Goal: Information Seeking & Learning: Learn about a topic

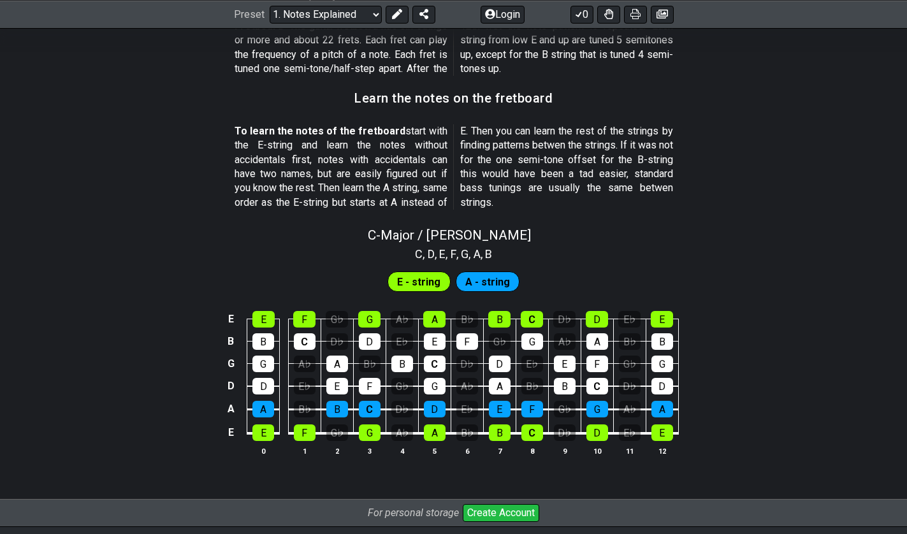
scroll to position [1090, 0]
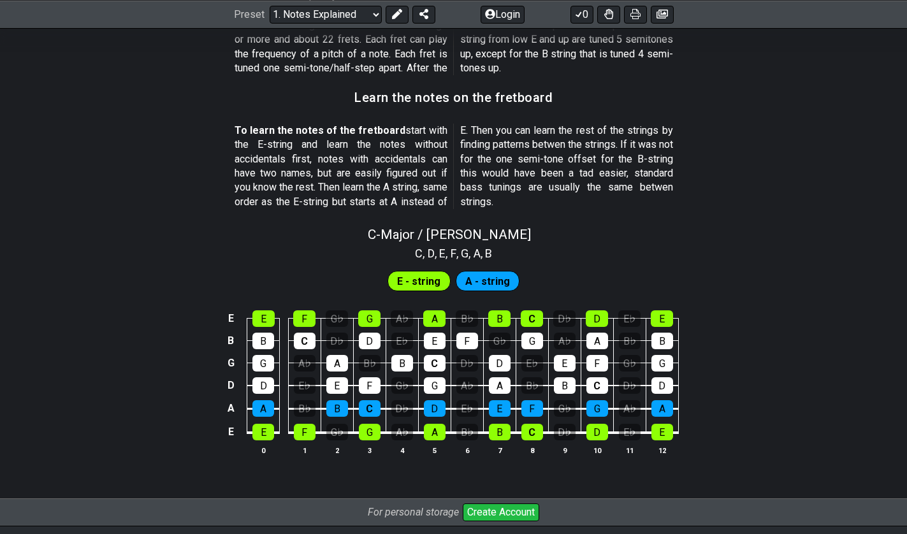
click at [430, 277] on span "E - string" at bounding box center [418, 281] width 43 height 18
click at [254, 323] on div "E" at bounding box center [263, 319] width 22 height 17
click at [260, 343] on div "B" at bounding box center [263, 341] width 22 height 17
click at [265, 364] on div "G" at bounding box center [263, 363] width 22 height 17
click at [267, 364] on div "G" at bounding box center [263, 363] width 22 height 17
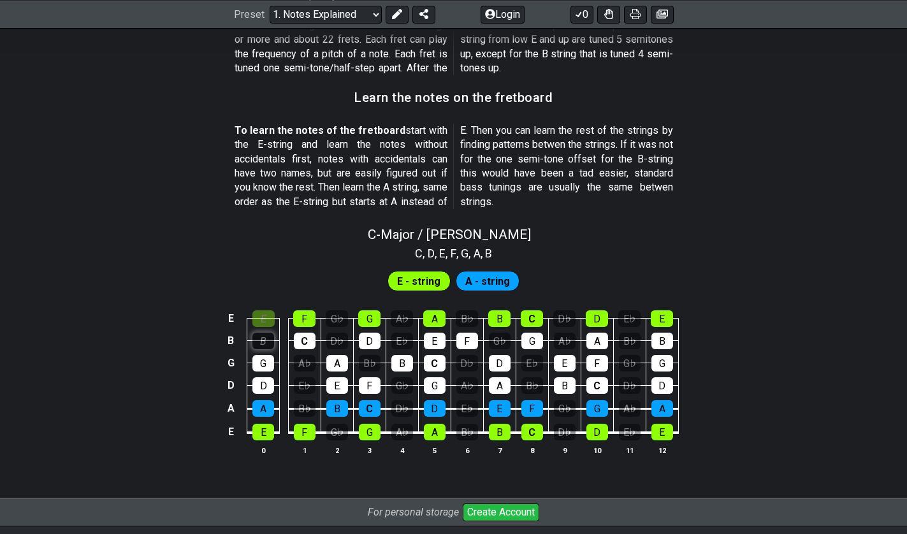
click at [268, 342] on div "B" at bounding box center [263, 341] width 22 height 17
click at [267, 319] on div "E" at bounding box center [263, 319] width 22 height 17
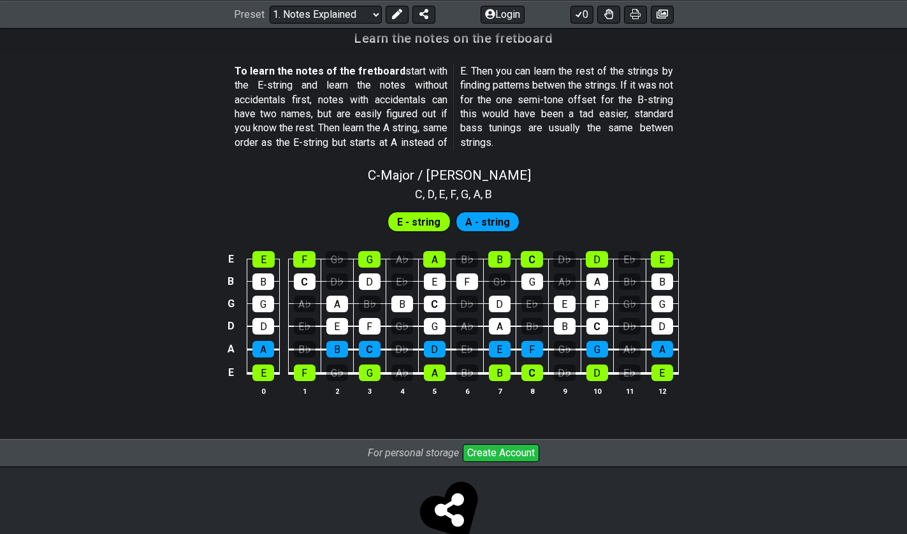
scroll to position [1150, 0]
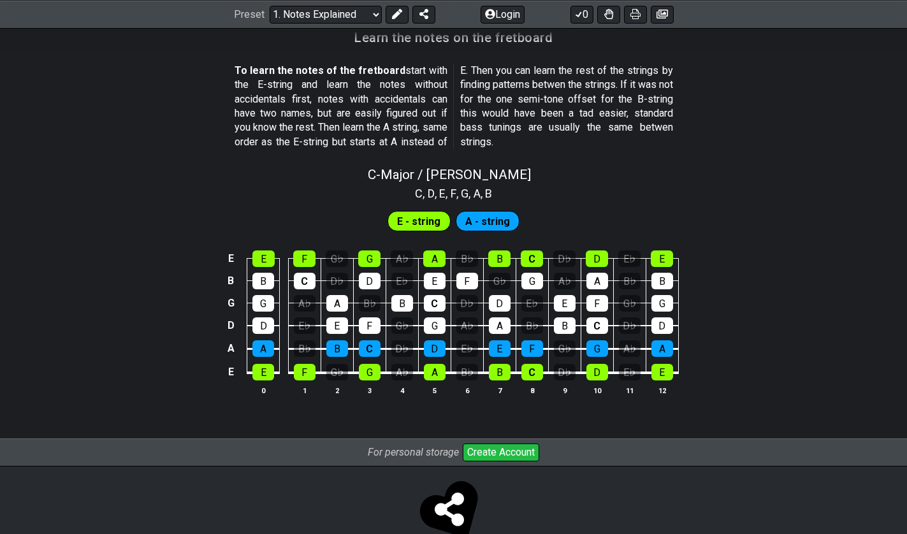
click at [485, 219] on span "A - string" at bounding box center [487, 221] width 45 height 18
click at [415, 228] on span "E - string" at bounding box center [418, 221] width 43 height 18
click at [398, 377] on div "A♭" at bounding box center [403, 372] width 22 height 17
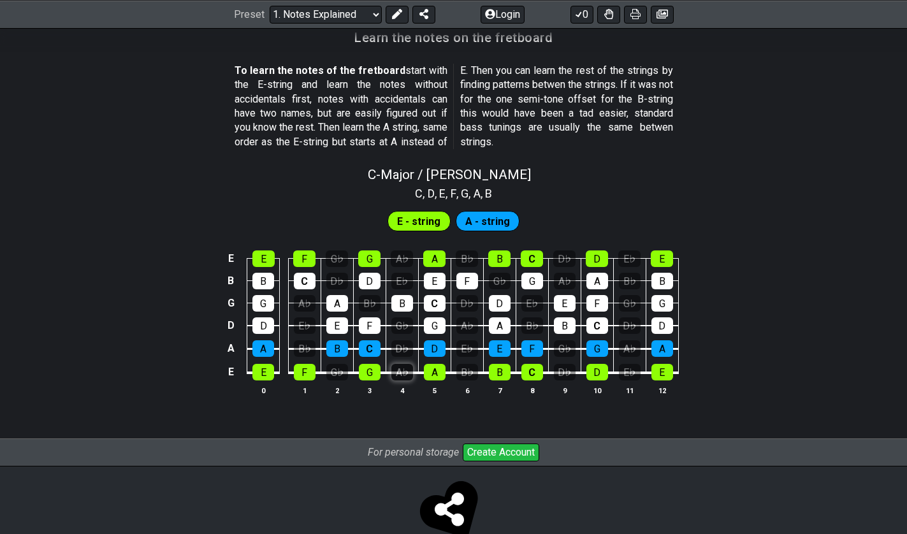
click at [398, 377] on div "A♭" at bounding box center [403, 372] width 22 height 17
click at [305, 373] on div "F" at bounding box center [305, 372] width 22 height 17
click at [337, 279] on div "D♭" at bounding box center [337, 281] width 22 height 17
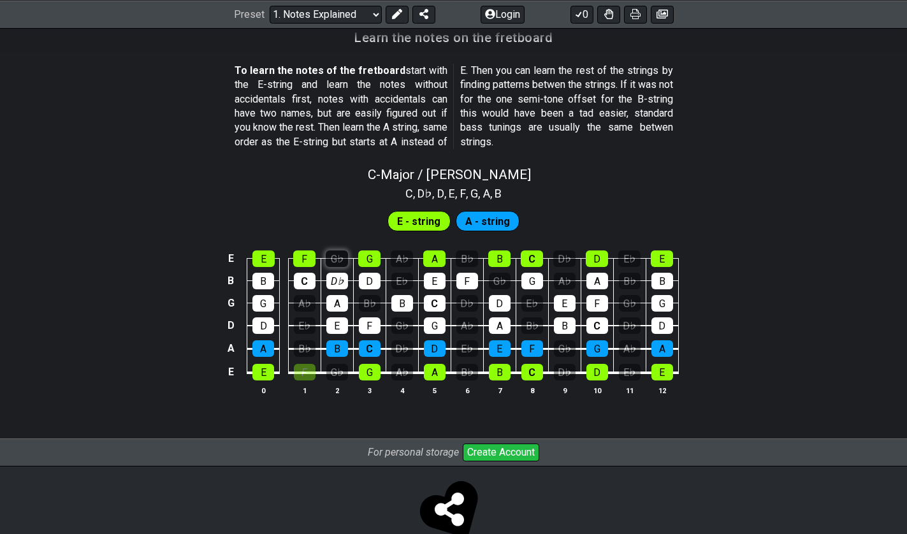
click at [337, 258] on div "G♭" at bounding box center [337, 259] width 22 height 17
click at [330, 279] on div "D♭" at bounding box center [337, 281] width 22 height 17
click at [294, 367] on div "F" at bounding box center [305, 372] width 22 height 17
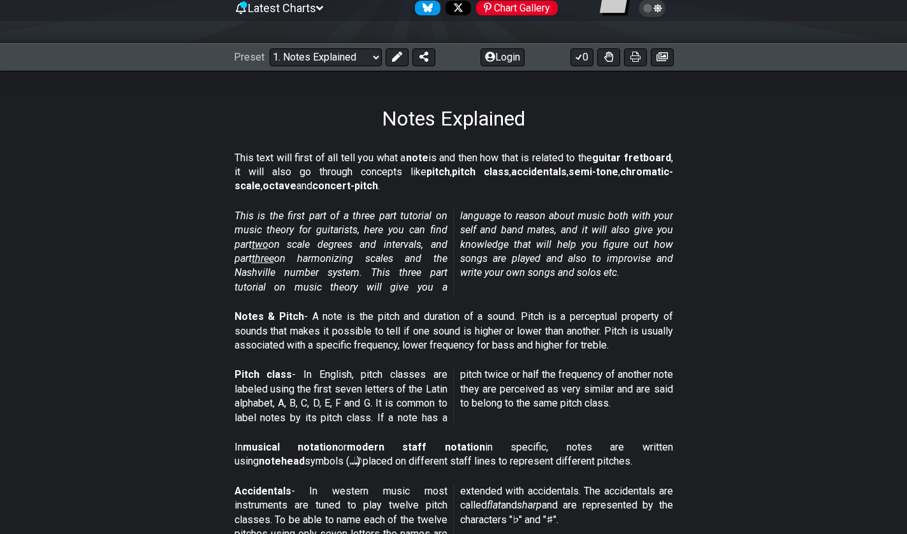
scroll to position [0, 0]
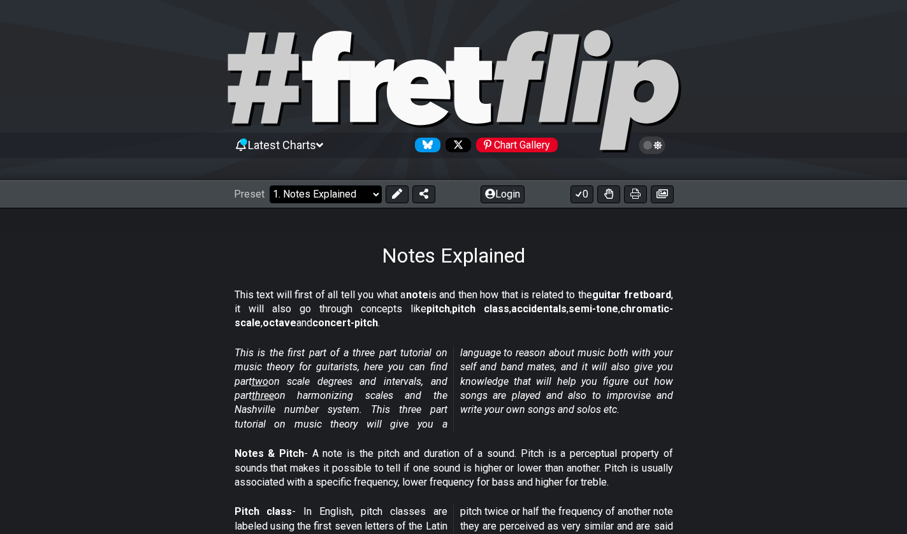
click at [348, 189] on select "Welcome to #fretflip! Initial Preset Custom Preset Minor Pentatonic Major Penta…" at bounding box center [326, 195] width 112 height 18
click at [270, 186] on select "Welcome to #fretflip! Initial Preset Custom Preset Minor Pentatonic Major Penta…" at bounding box center [326, 195] width 112 height 18
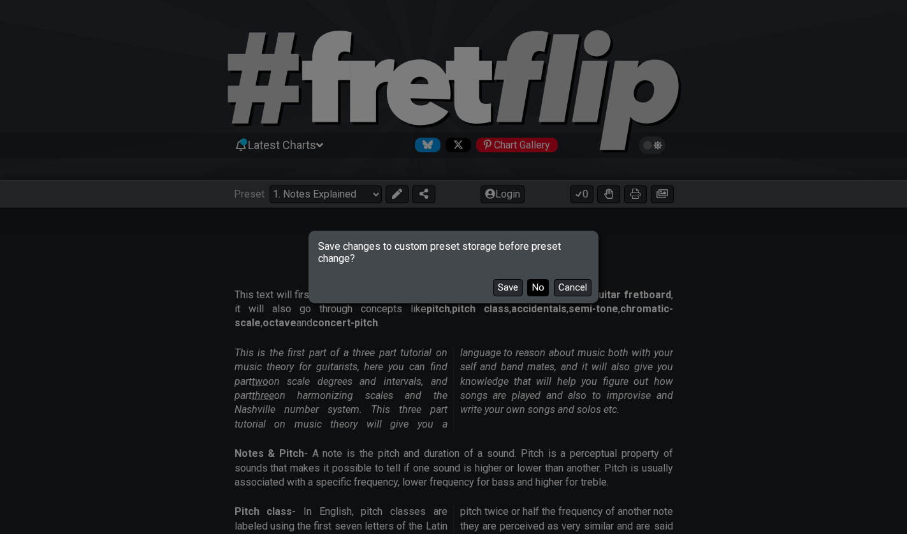
click at [534, 286] on button "No" at bounding box center [538, 287] width 22 height 17
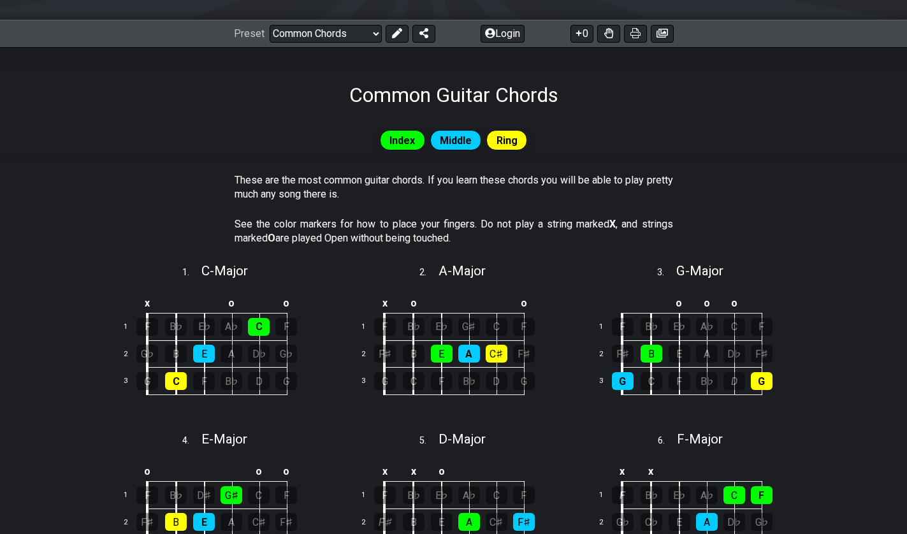
scroll to position [161, 0]
click at [307, 41] on div "Preset Welcome to #fretflip! Initial Preset Custom Preset Minor Pentatonic Majo…" at bounding box center [453, 33] width 907 height 28
click at [330, 33] on select "Welcome to #fretflip! Initial Preset Custom Preset Minor Pentatonic Major Penta…" at bounding box center [326, 33] width 112 height 18
click at [270, 24] on select "Welcome to #fretflip! Initial Preset Custom Preset Minor Pentatonic Major Penta…" at bounding box center [326, 33] width 112 height 18
select select "/minor-pentatonic"
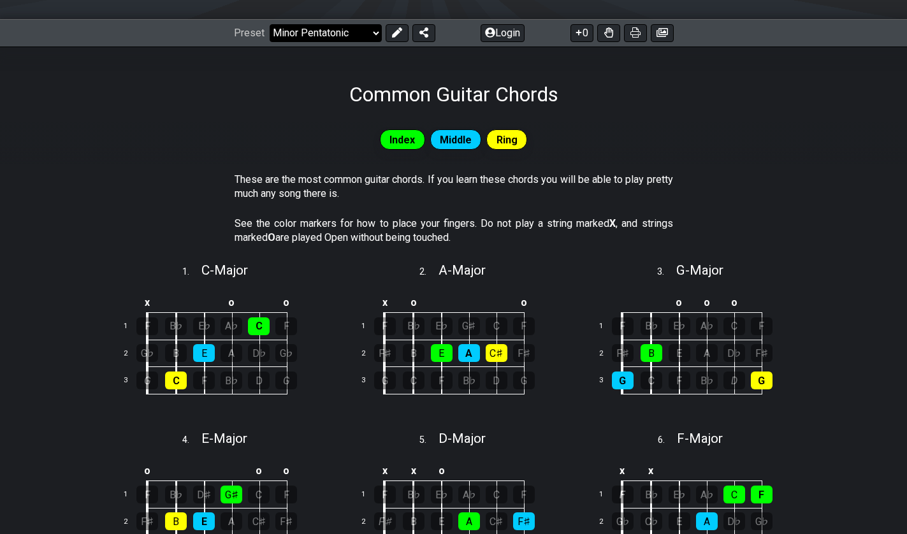
select select "C"
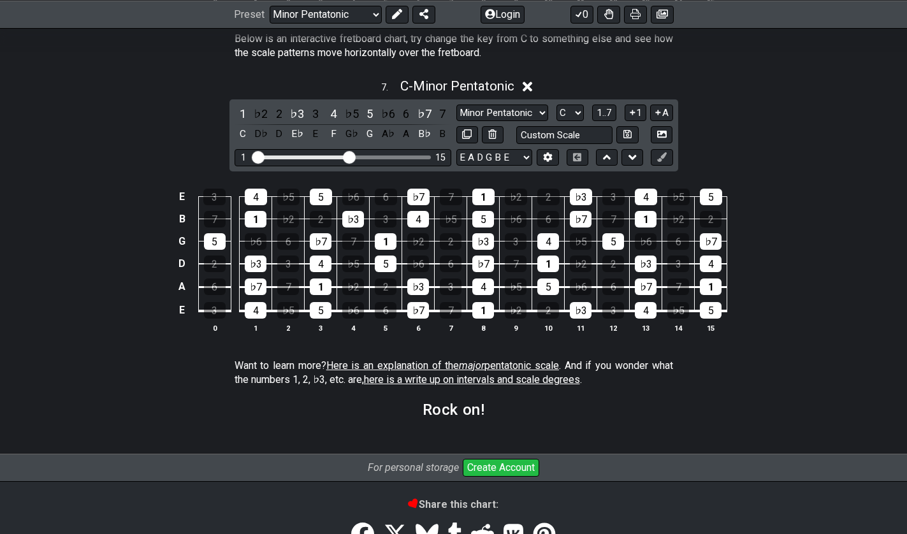
scroll to position [1869, 0]
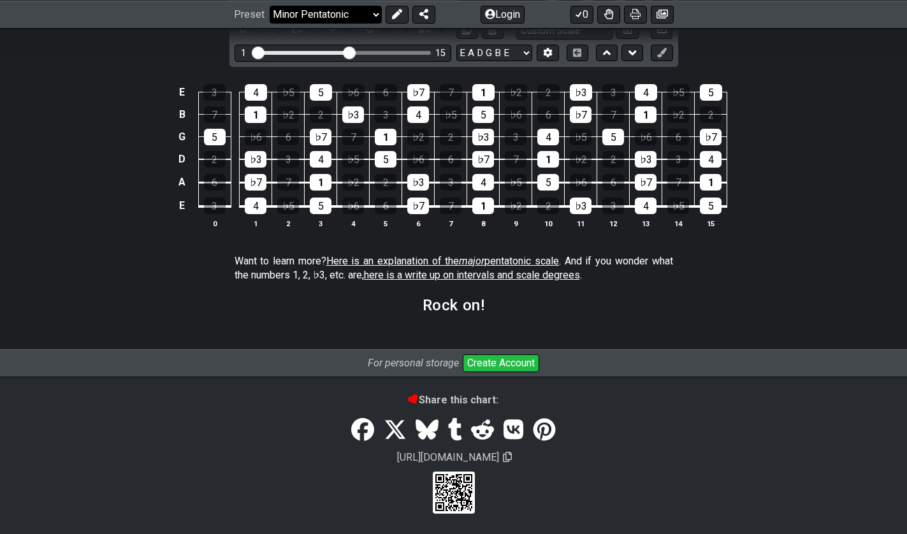
click at [327, 14] on select "Welcome to #fretflip! Initial Preset Custom Preset Minor Pentatonic Major Penta…" at bounding box center [326, 14] width 112 height 18
click at [270, 23] on select "Welcome to #fretflip! Initial Preset Custom Preset Minor Pentatonic Major Penta…" at bounding box center [326, 14] width 112 height 18
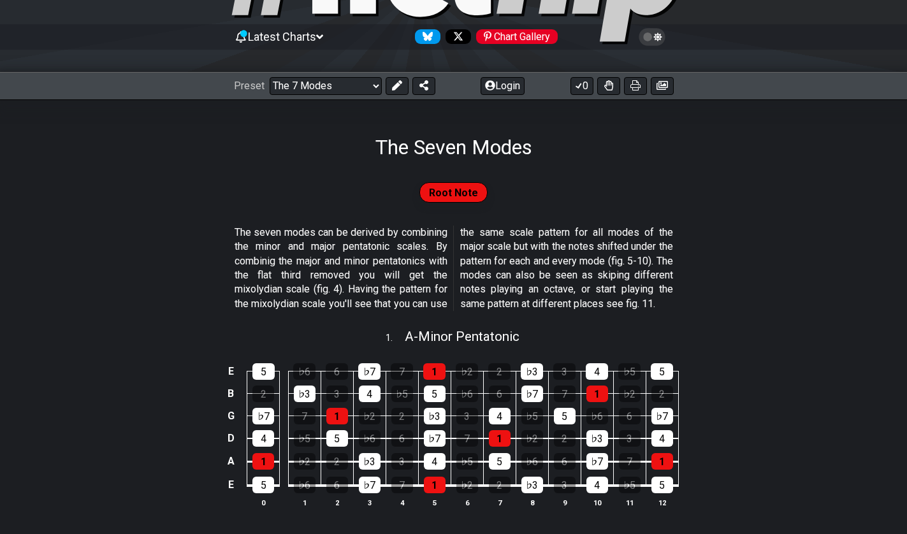
scroll to position [109, 0]
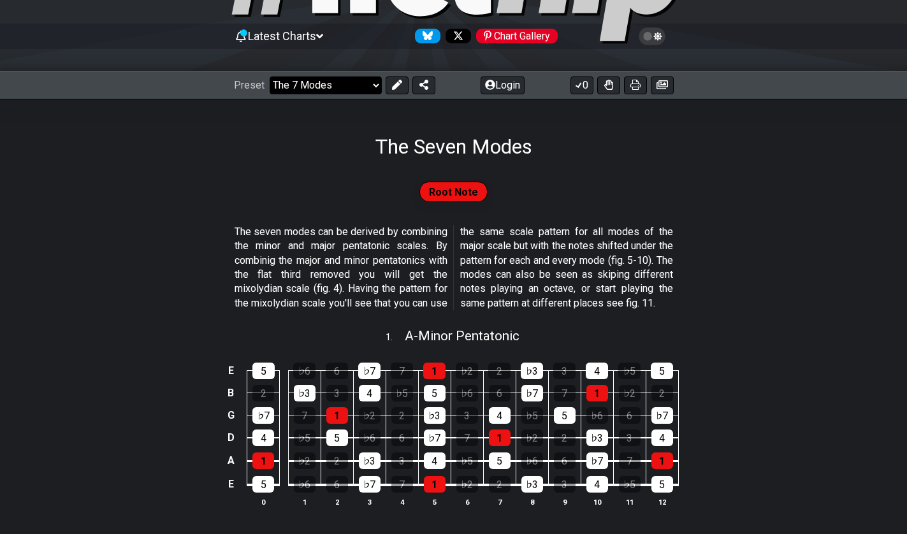
click at [319, 85] on select "Welcome to #fretflip! Initial Preset Custom Preset Minor Pentatonic Major Penta…" at bounding box center [326, 86] width 112 height 18
click at [270, 77] on select "Welcome to #fretflip! Initial Preset Custom Preset Minor Pentatonic Major Penta…" at bounding box center [326, 86] width 112 height 18
select select "/3nps-caged-shapes"
select select "A"
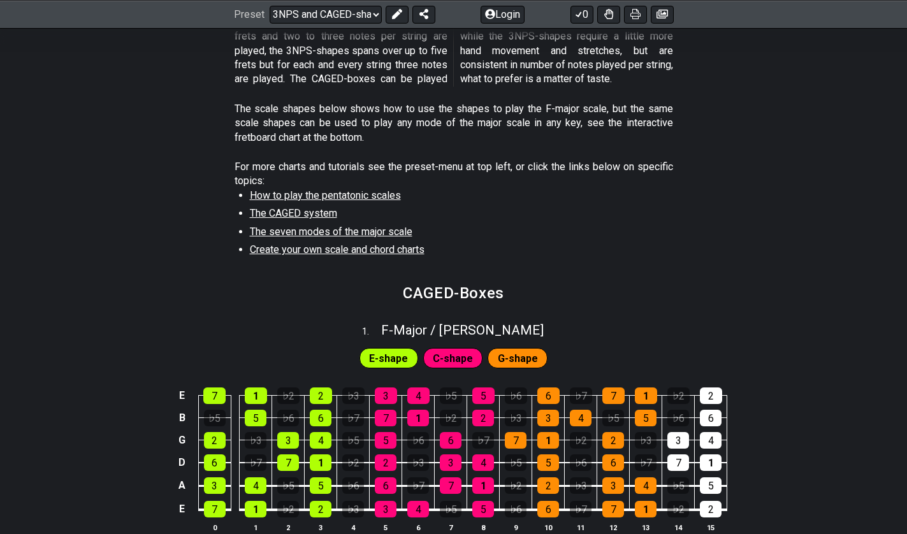
scroll to position [330, 0]
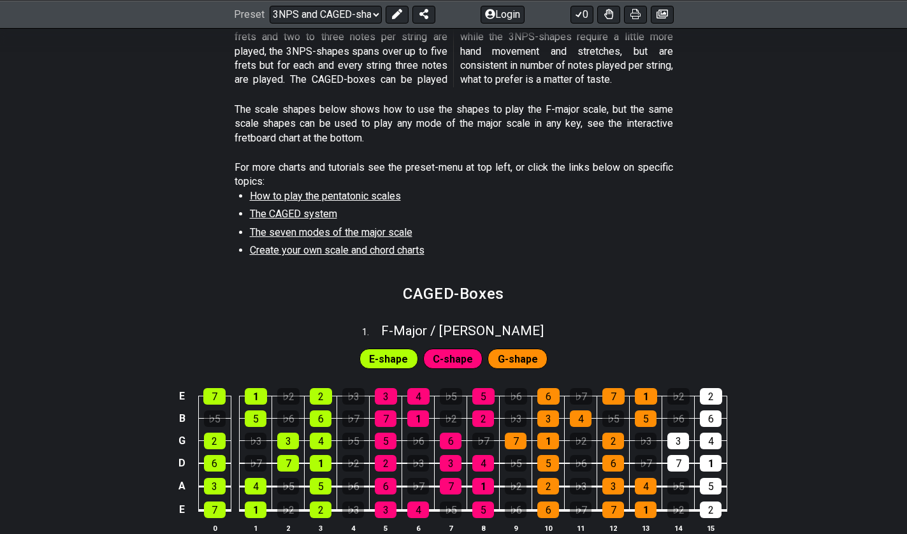
click at [312, 214] on span "The CAGED system" at bounding box center [293, 214] width 87 height 12
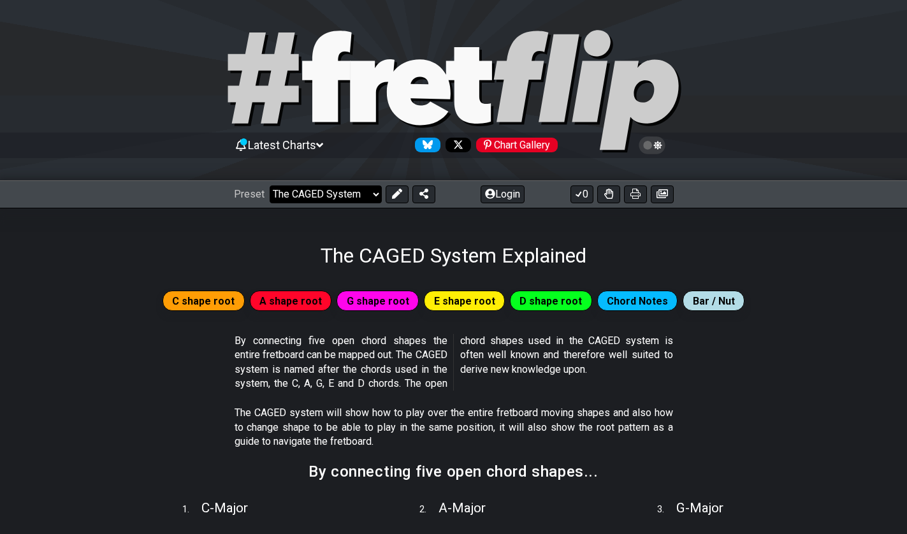
click at [348, 200] on select "Welcome to #fretflip! Initial Preset Custom Preset Minor Pentatonic Major Penta…" at bounding box center [326, 195] width 112 height 18
click at [270, 186] on select "Welcome to #fretflip! Initial Preset Custom Preset Minor Pentatonic Major Penta…" at bounding box center [326, 195] width 112 height 18
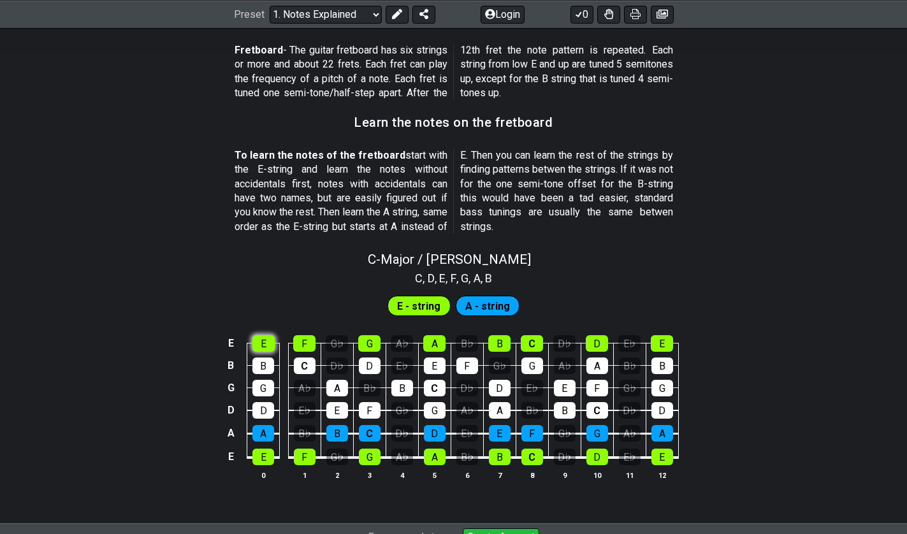
scroll to position [1066, 0]
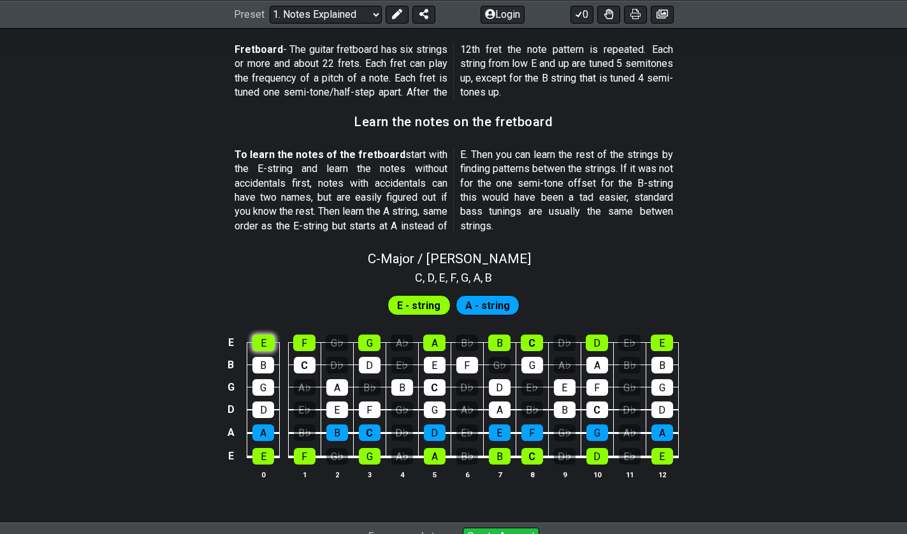
click at [263, 340] on div "E" at bounding box center [263, 343] width 22 height 17
click at [268, 369] on div "B" at bounding box center [263, 365] width 22 height 17
click at [268, 384] on div "G" at bounding box center [263, 387] width 22 height 17
click at [267, 401] on td "D" at bounding box center [263, 398] width 33 height 23
click at [267, 409] on div "D" at bounding box center [263, 410] width 22 height 17
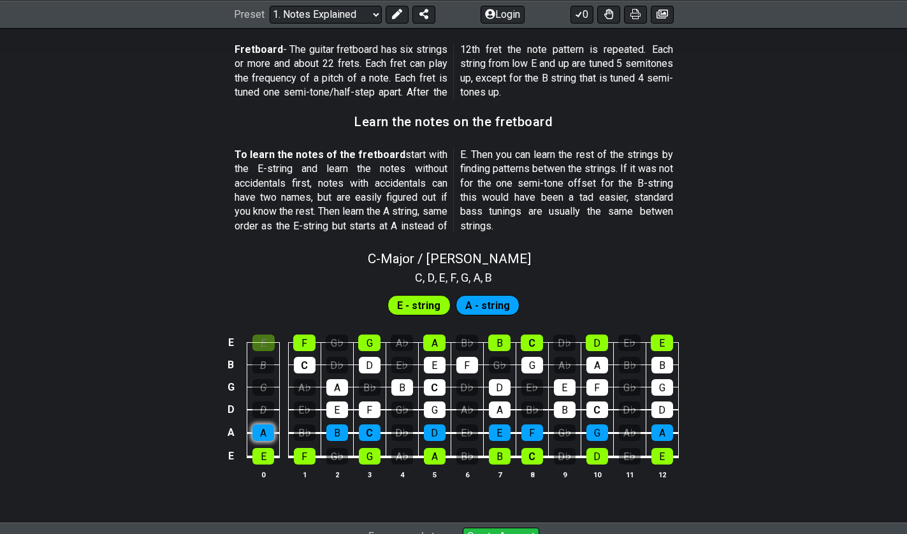
click at [269, 435] on div "A" at bounding box center [263, 433] width 22 height 17
click at [264, 449] on div "E" at bounding box center [263, 456] width 22 height 17
click at [266, 432] on div "A" at bounding box center [263, 433] width 22 height 17
click at [267, 411] on div "D" at bounding box center [263, 410] width 22 height 17
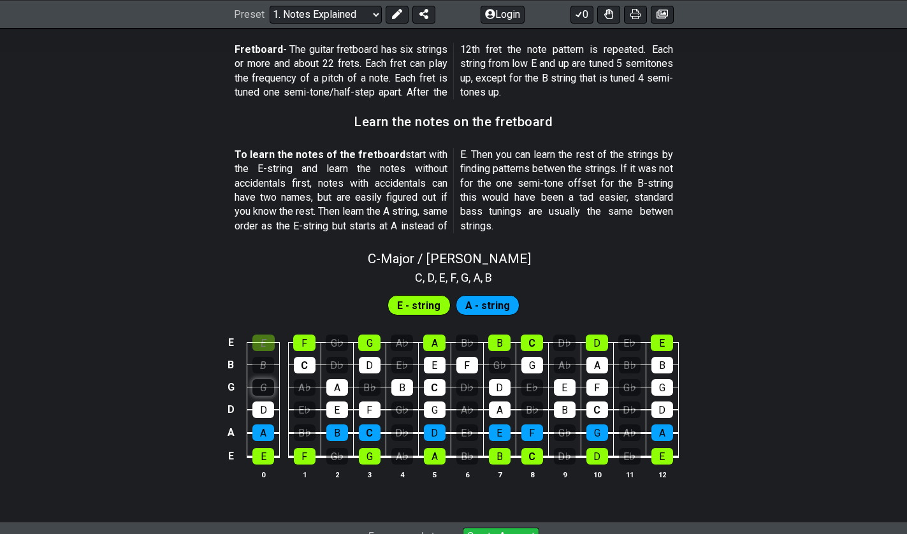
click at [269, 389] on div "G" at bounding box center [263, 387] width 22 height 17
click at [267, 369] on div "B" at bounding box center [263, 365] width 22 height 17
click at [264, 339] on div "E" at bounding box center [263, 343] width 22 height 17
click at [309, 386] on div "A♭" at bounding box center [305, 387] width 22 height 17
click at [302, 382] on div "A♭" at bounding box center [305, 387] width 22 height 17
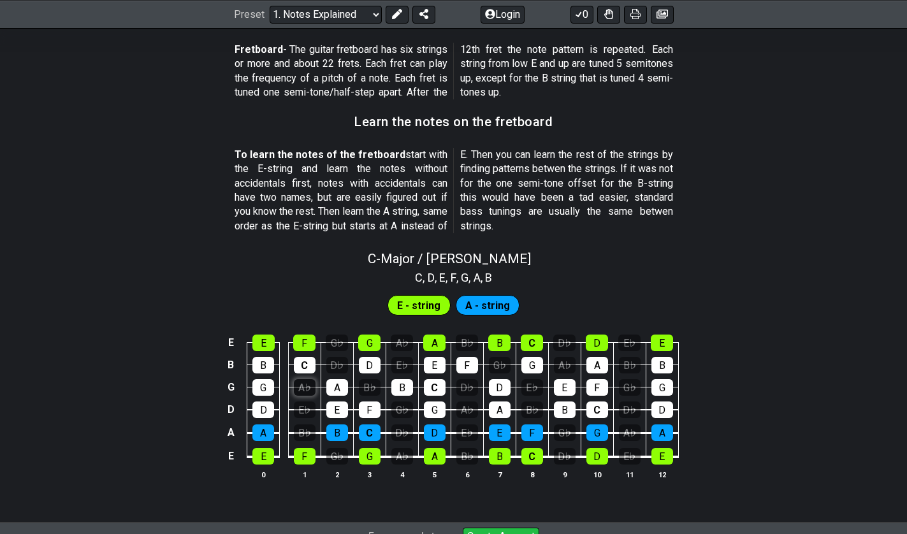
click at [302, 382] on div "A♭" at bounding box center [305, 387] width 22 height 17
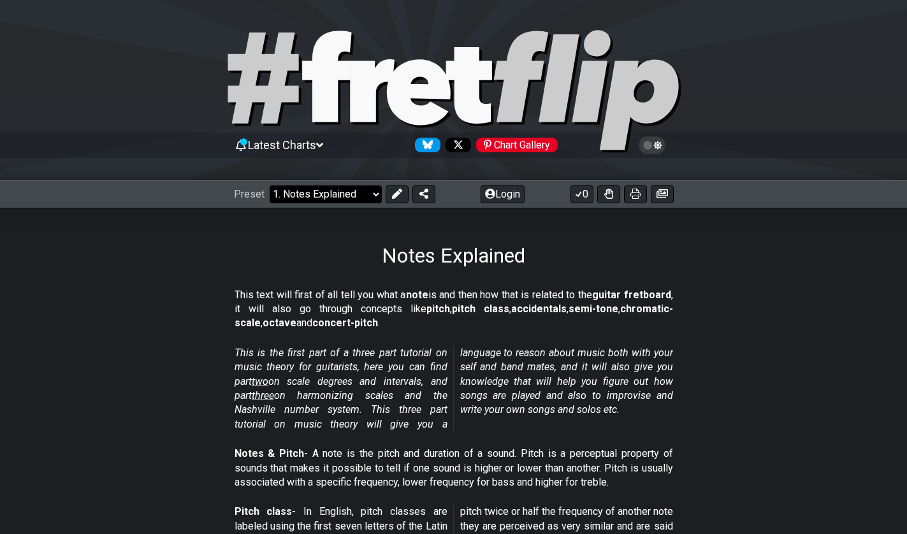
click at [342, 191] on select "Welcome to #fretflip! Initial Preset Custom Preset Minor Pentatonic Major Penta…" at bounding box center [326, 195] width 112 height 18
click at [270, 186] on select "Welcome to #fretflip! Initial Preset Custom Preset Minor Pentatonic Major Penta…" at bounding box center [326, 195] width 112 height 18
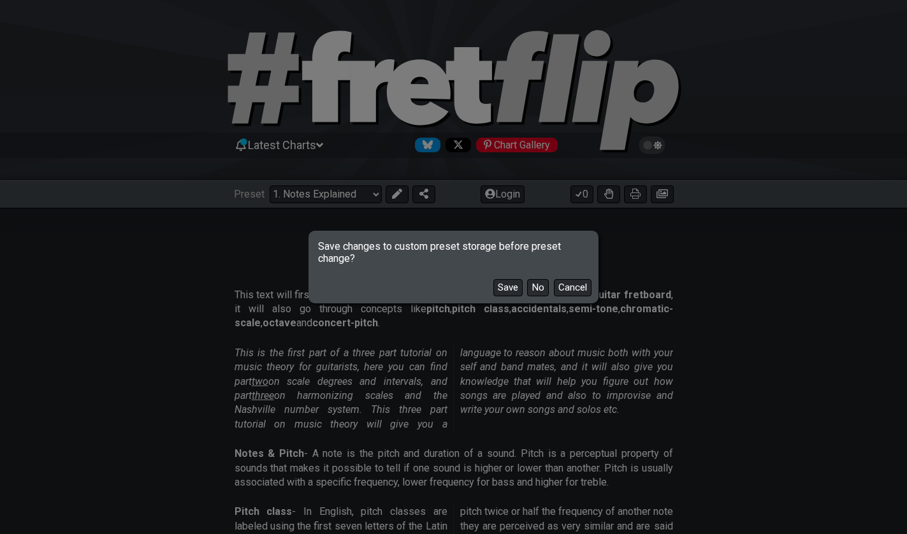
click at [550, 291] on div "Save No Cancel" at bounding box center [454, 283] width 286 height 37
click at [536, 285] on button "No" at bounding box center [538, 287] width 22 height 17
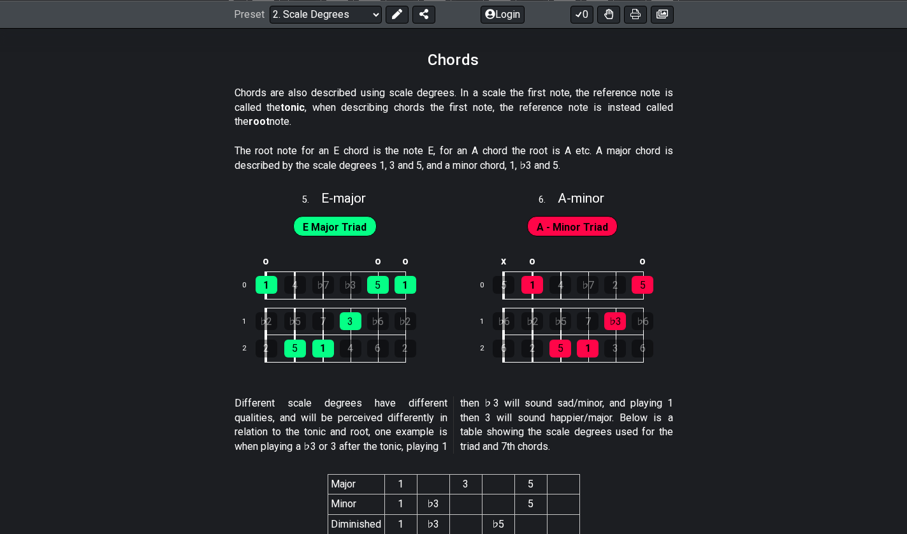
scroll to position [2083, 0]
click at [296, 316] on div "♭5" at bounding box center [295, 322] width 22 height 18
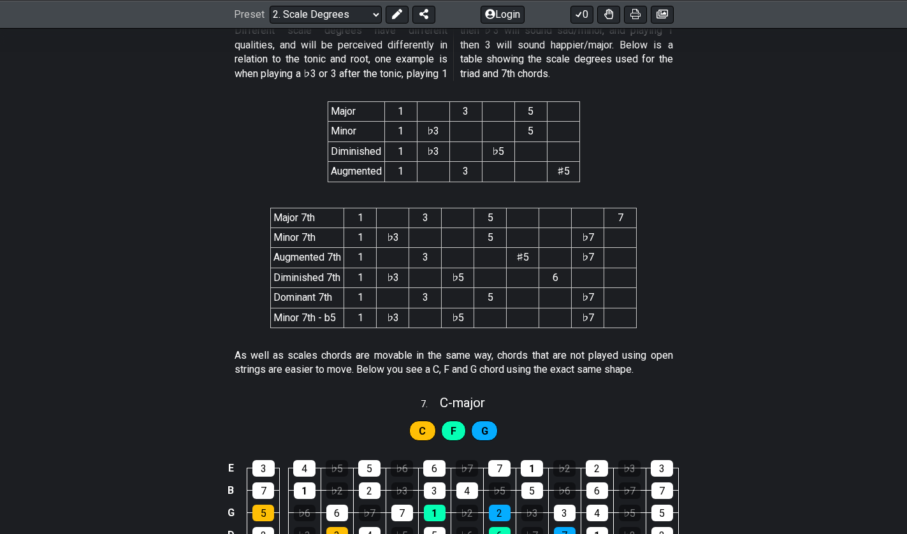
scroll to position [2331, 0]
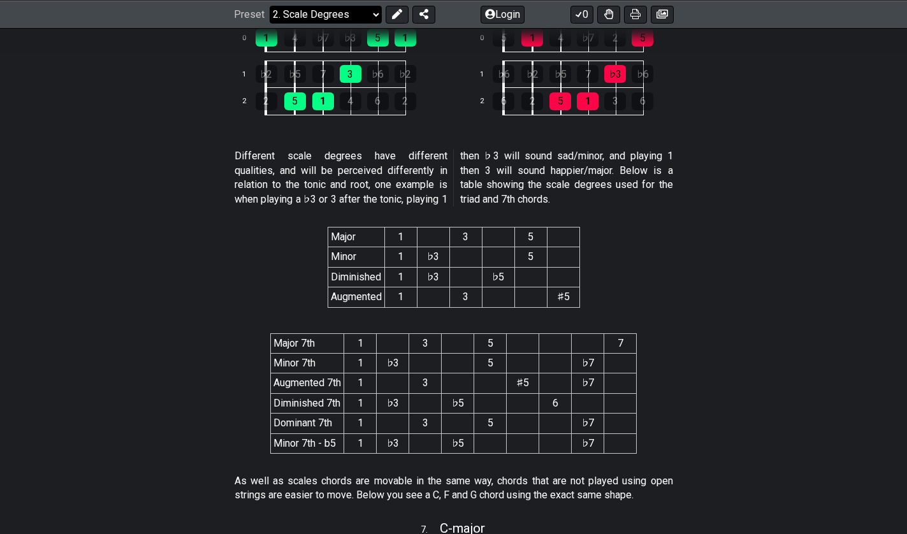
click at [325, 15] on select "Welcome to #fretflip! Initial Preset Custom Preset Minor Pentatonic Major Penta…" at bounding box center [326, 14] width 112 height 18
click at [270, 5] on select "Welcome to #fretflip! Initial Preset Custom Preset Minor Pentatonic Major Penta…" at bounding box center [326, 14] width 112 height 18
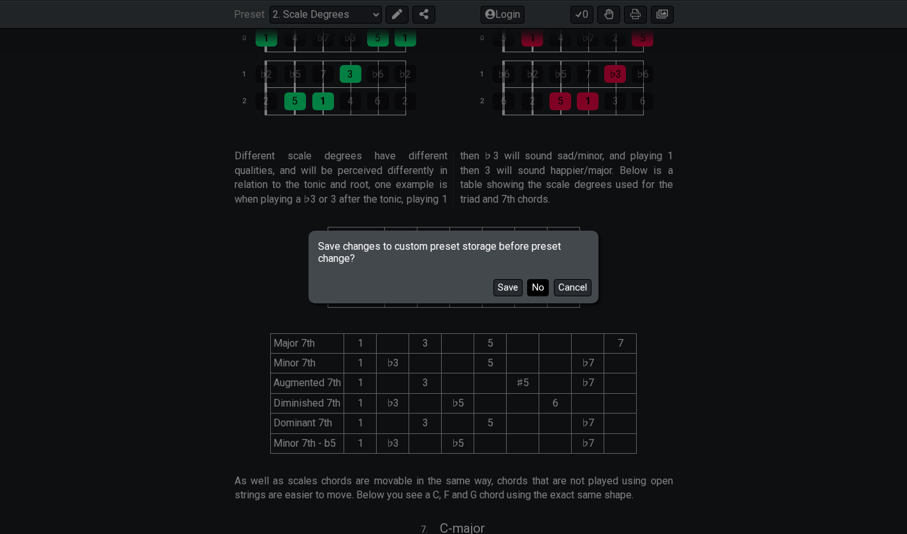
click at [529, 281] on button "No" at bounding box center [538, 287] width 22 height 17
select select "/musical-notes-explained"
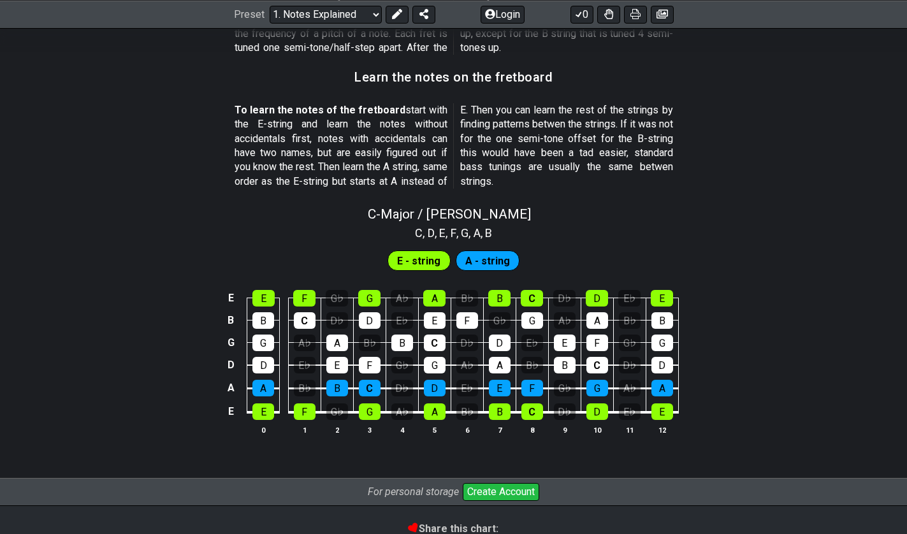
scroll to position [1241, 0]
